Goal: Check status: Check status

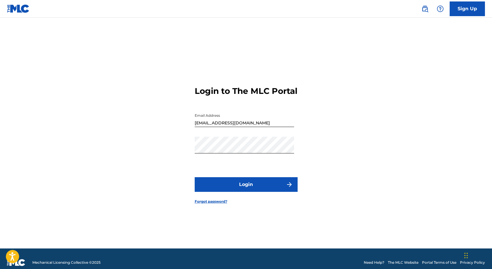
click at [248, 190] on button "Login" at bounding box center [246, 185] width 103 height 15
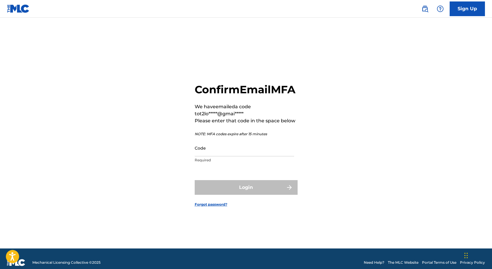
click at [227, 163] on p "Required" at bounding box center [244, 160] width 99 height 5
click at [228, 157] on input "Code" at bounding box center [244, 148] width 99 height 17
paste input "553523"
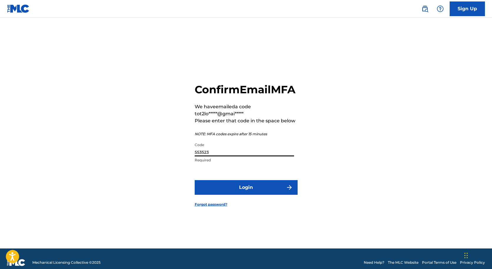
type input "553523"
click at [230, 189] on button "Login" at bounding box center [246, 187] width 103 height 15
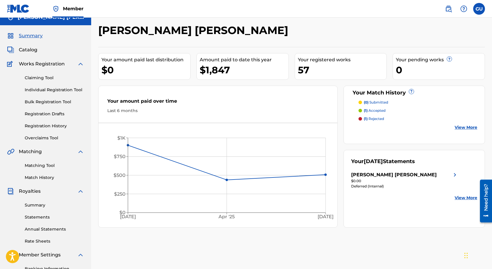
scroll to position [12, 0]
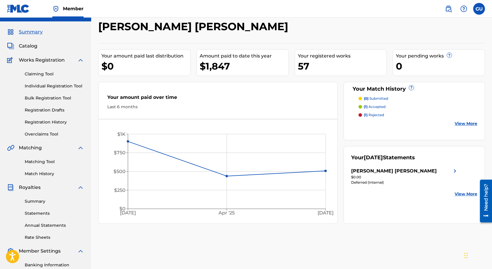
click at [456, 195] on link "View More" at bounding box center [465, 194] width 23 height 6
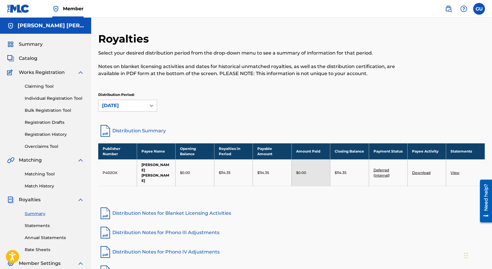
click at [211, 115] on div "Distribution Period: [DATE]" at bounding box center [291, 104] width 386 height 25
click at [152, 131] on link "Distribution Summary" at bounding box center [291, 131] width 386 height 14
